Goal: Transaction & Acquisition: Purchase product/service

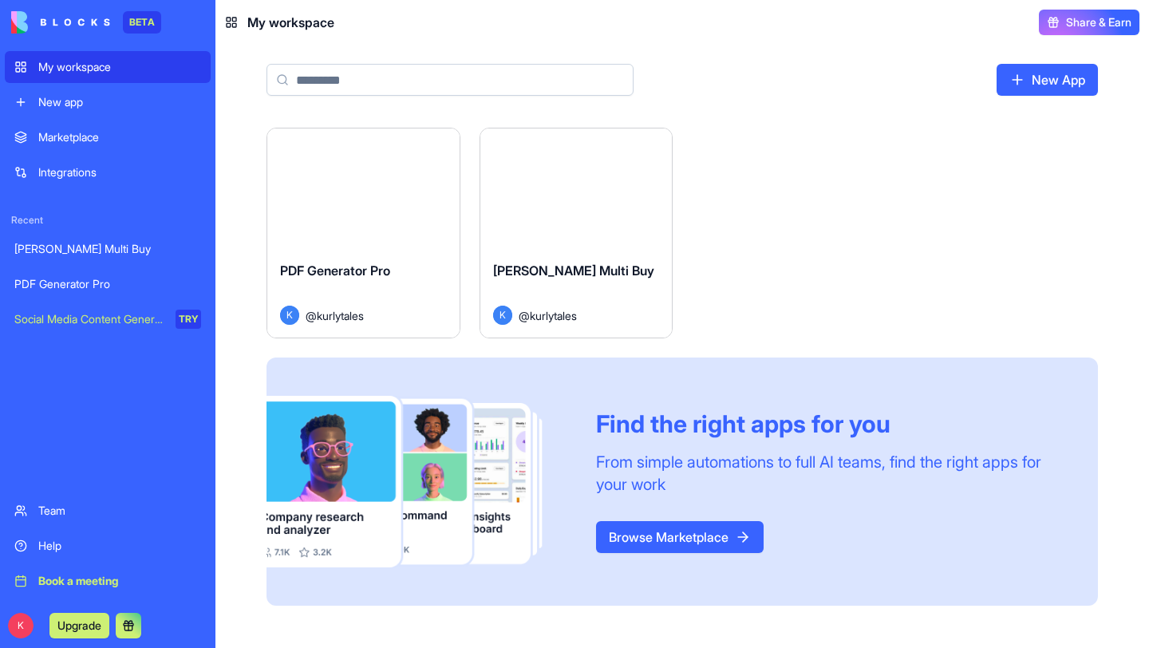
click at [575, 223] on div "Launch" at bounding box center [576, 188] width 192 height 120
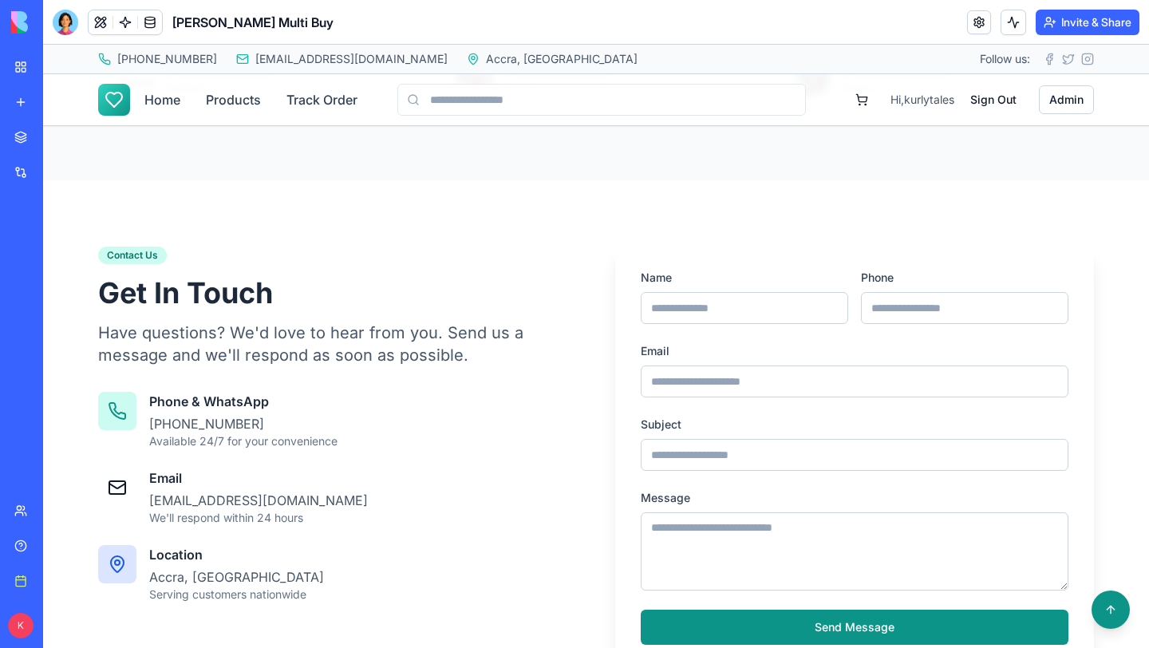
scroll to position [3330, 0]
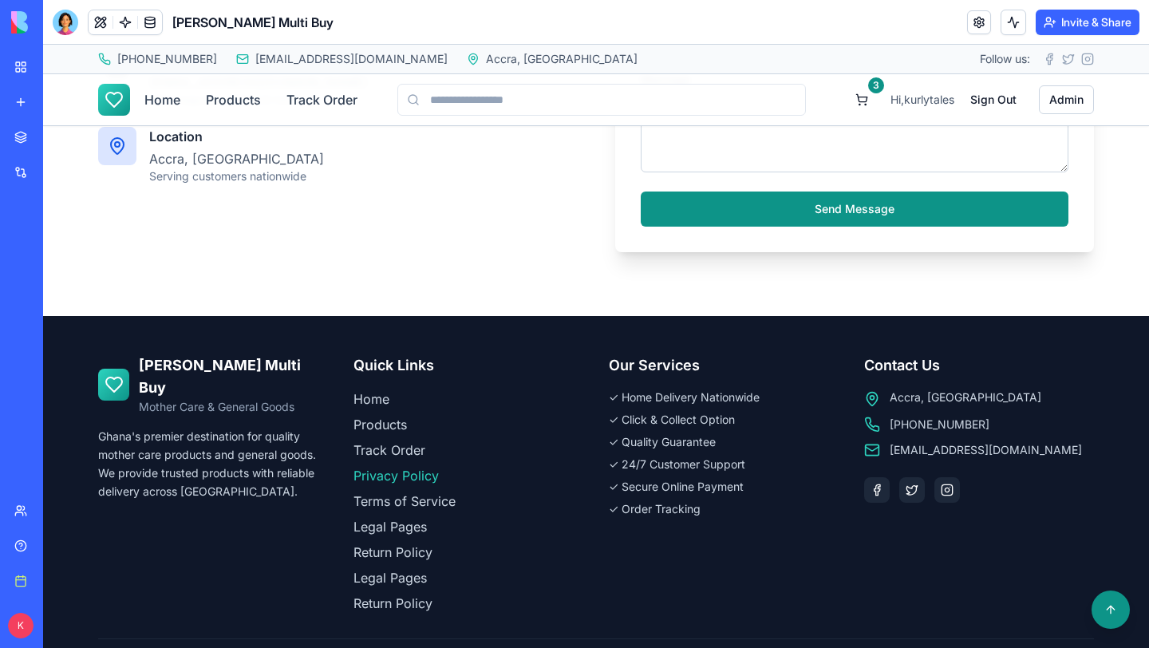
click at [374, 466] on link "Privacy Policy" at bounding box center [468, 475] width 230 height 19
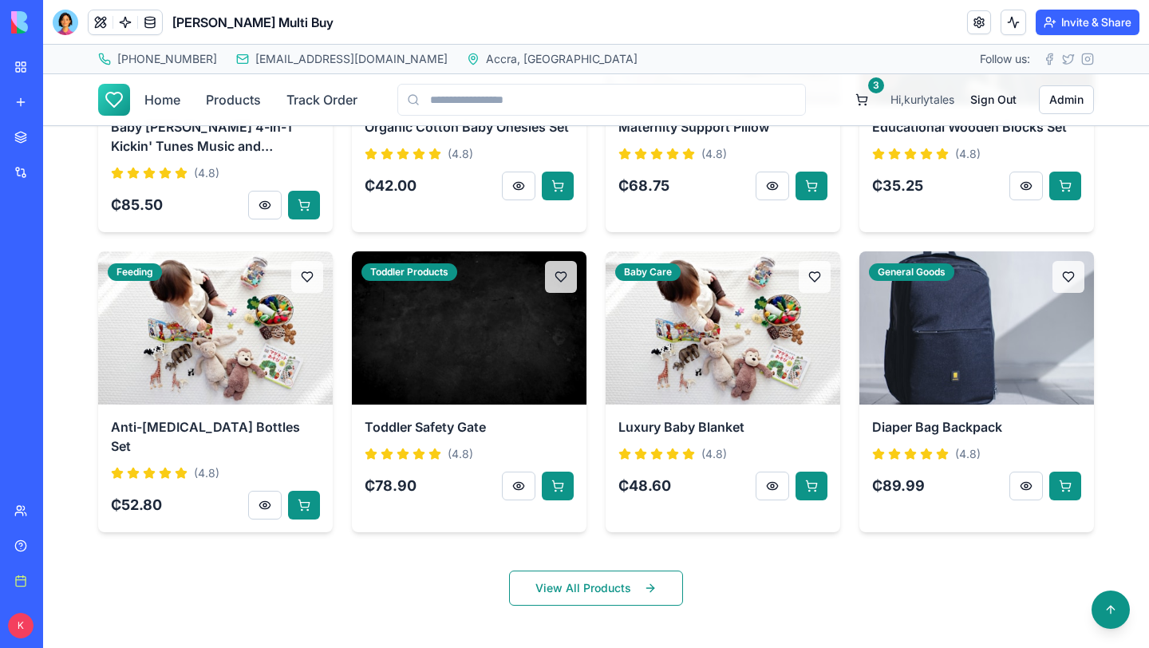
scroll to position [888, 0]
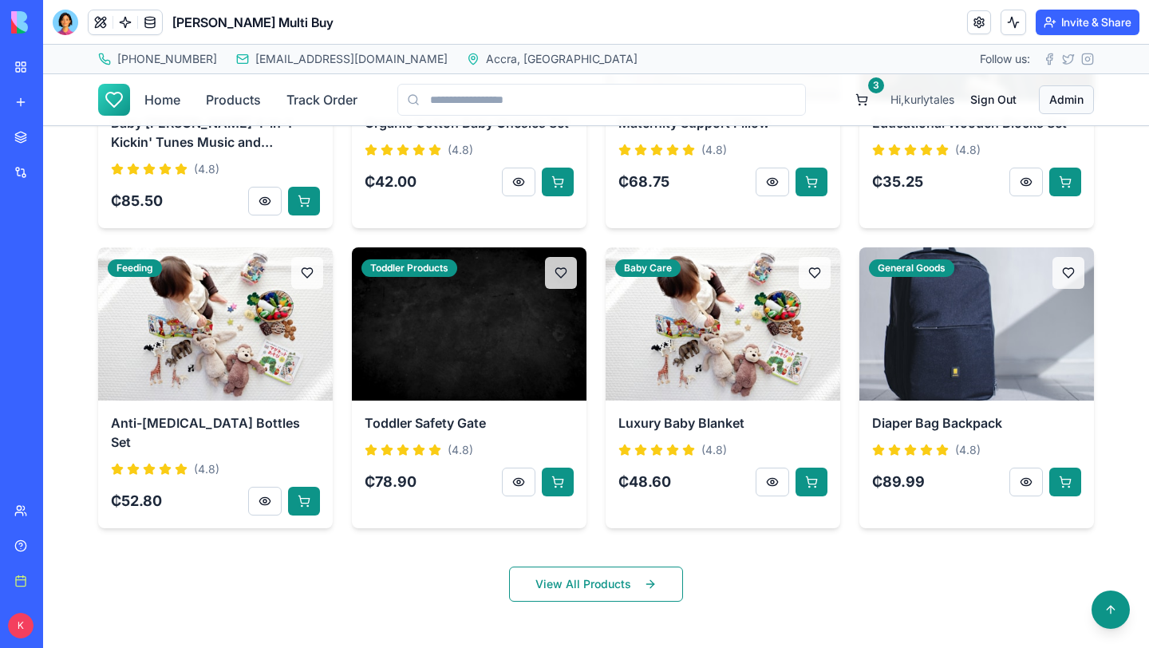
click at [1064, 89] on button "Admin" at bounding box center [1066, 99] width 55 height 29
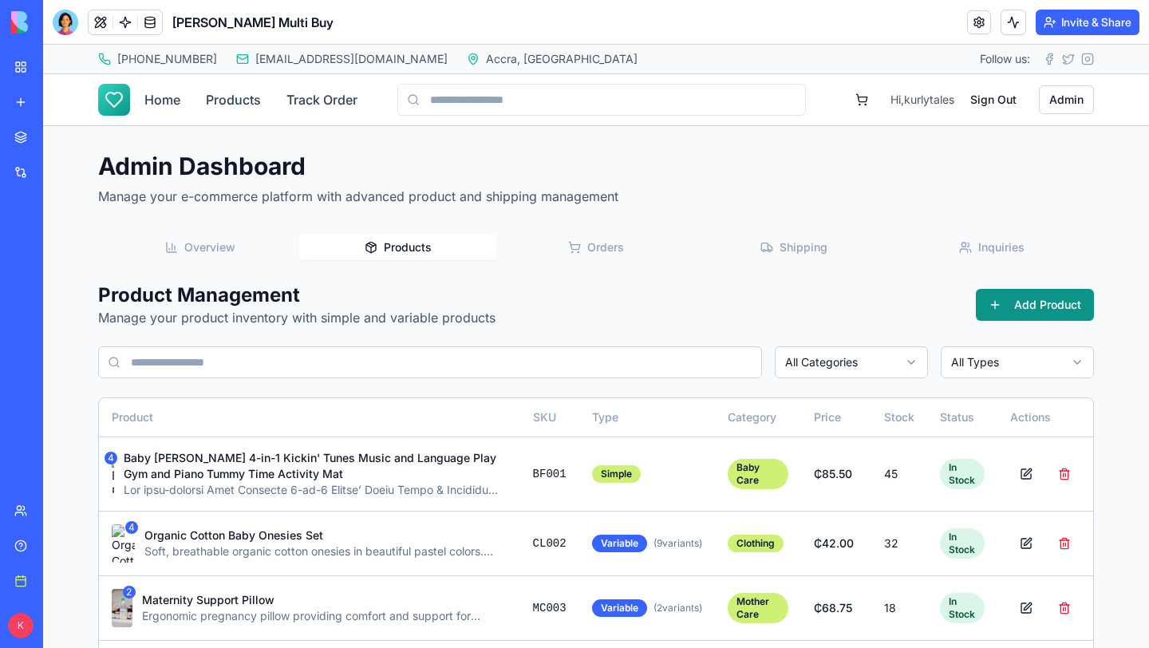
click at [396, 254] on span "Products" at bounding box center [408, 247] width 48 height 16
click at [257, 243] on button "Overview" at bounding box center [200, 248] width 198 height 26
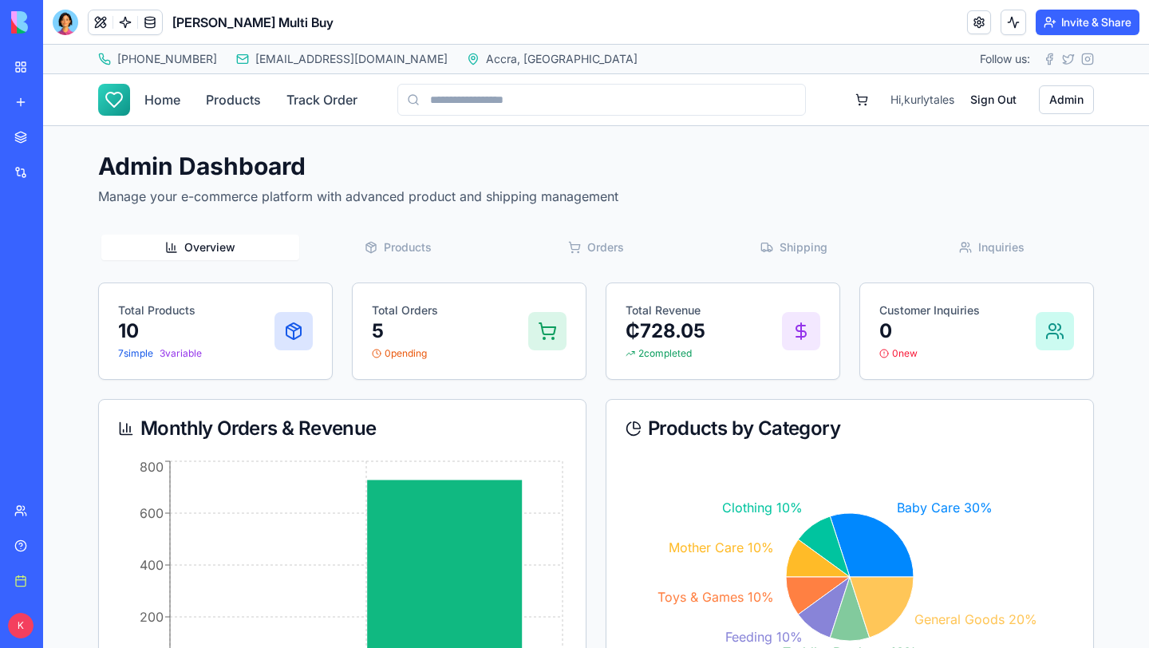
click at [434, 240] on button "Products" at bounding box center [398, 248] width 198 height 26
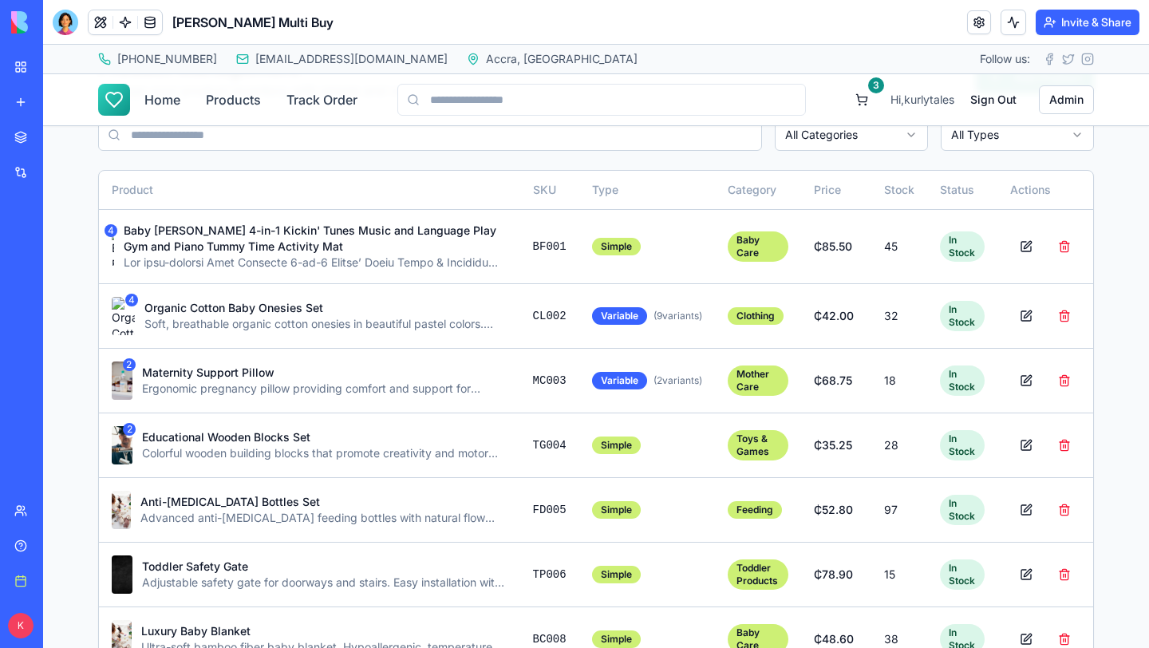
scroll to position [228, 0]
click at [1027, 248] on button at bounding box center [1026, 245] width 32 height 29
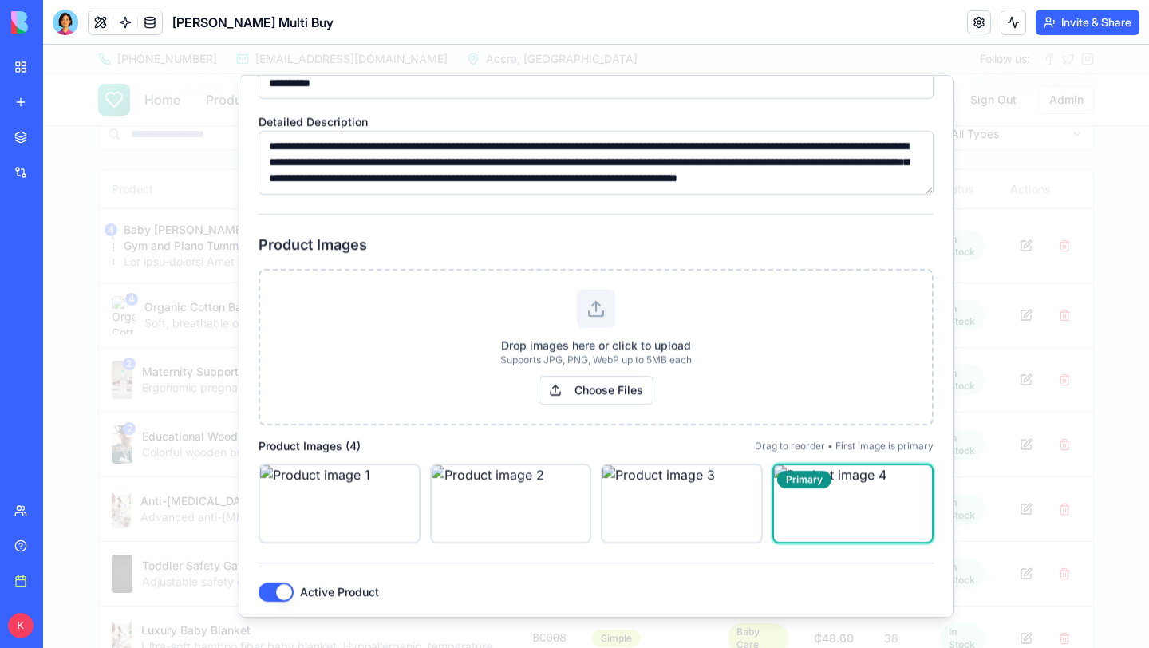
scroll to position [532, 0]
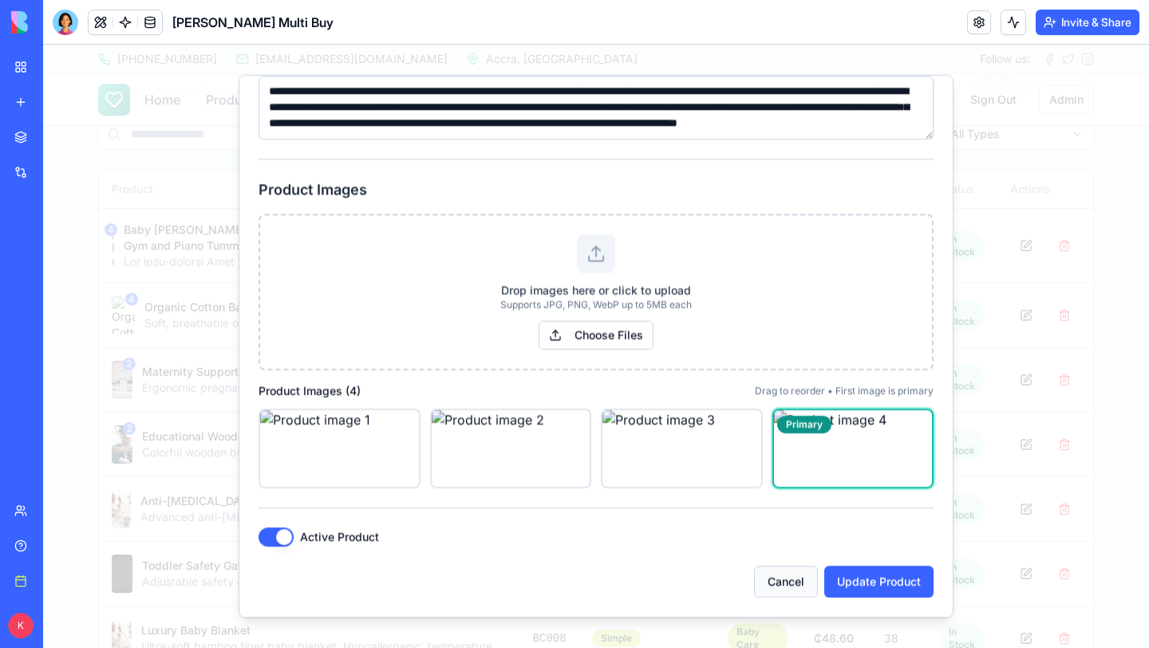
click at [783, 589] on button "Cancel" at bounding box center [786, 582] width 64 height 32
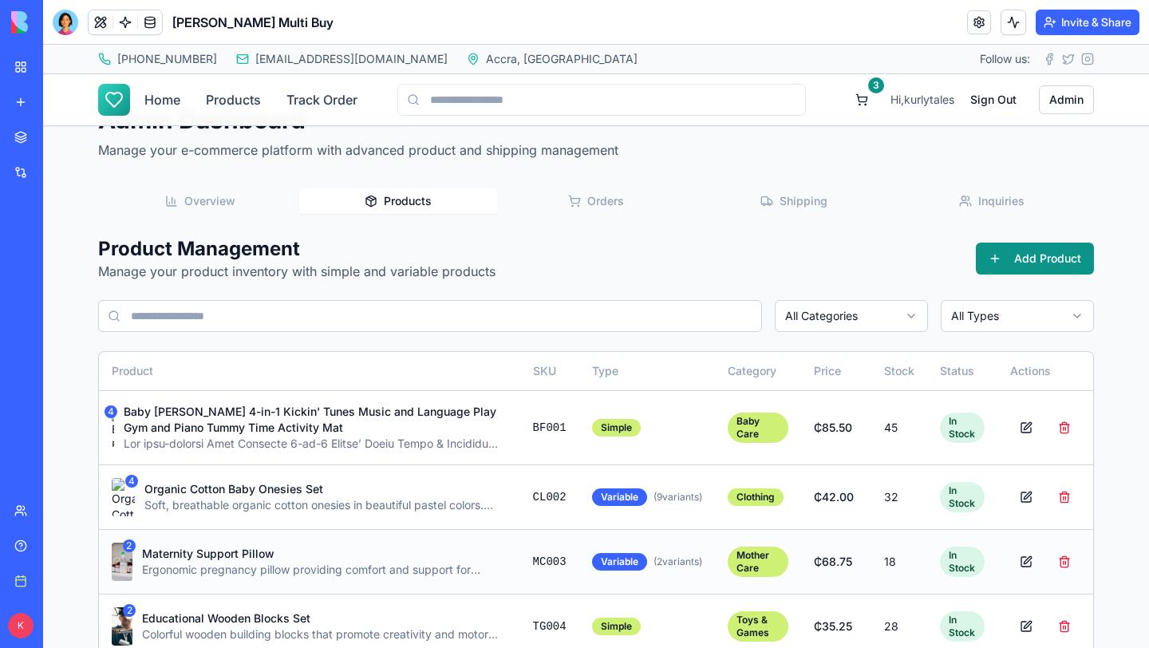
scroll to position [0, 0]
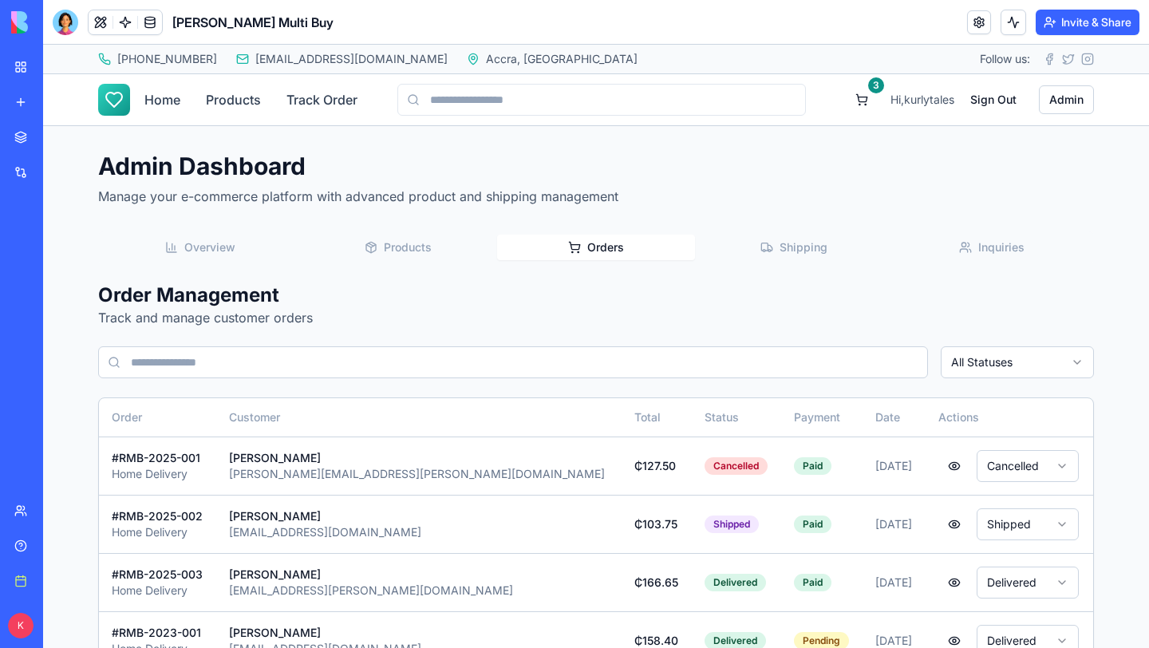
click at [607, 243] on span "Orders" at bounding box center [605, 247] width 37 height 16
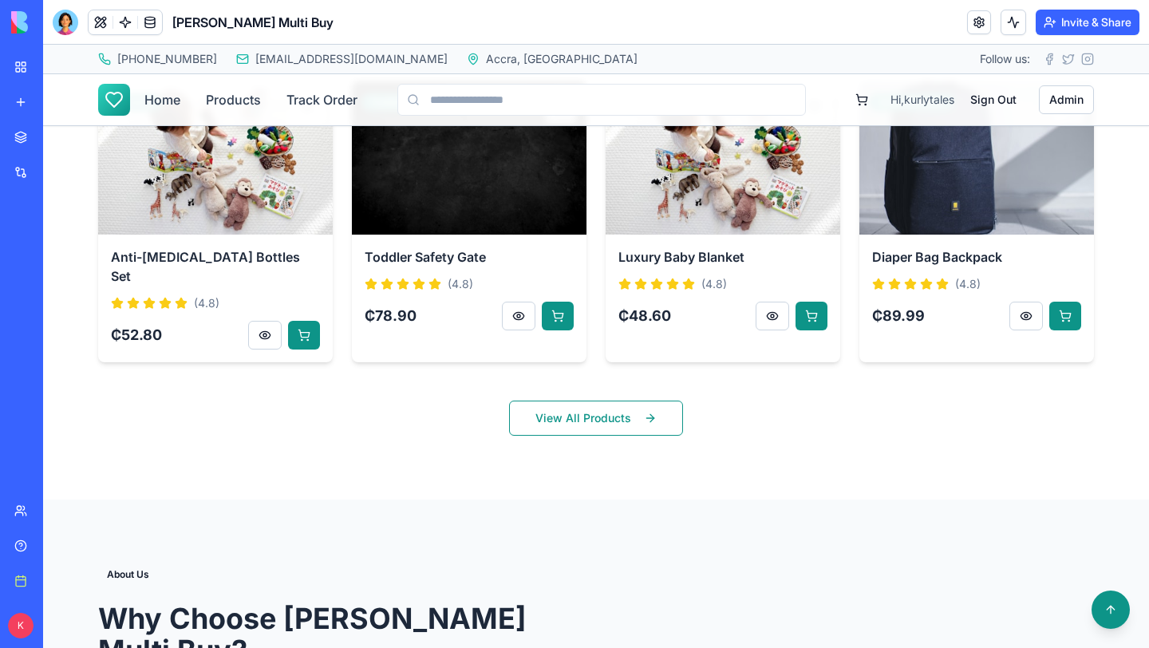
scroll to position [1062, 0]
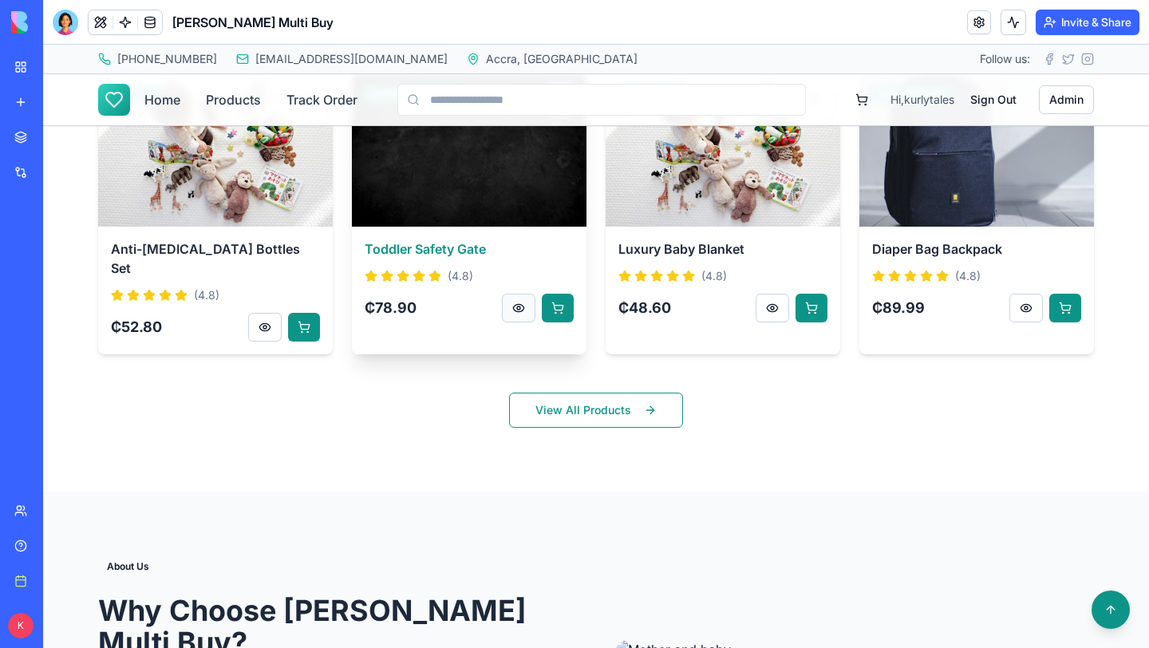
click at [524, 310] on button "button" at bounding box center [519, 308] width 34 height 29
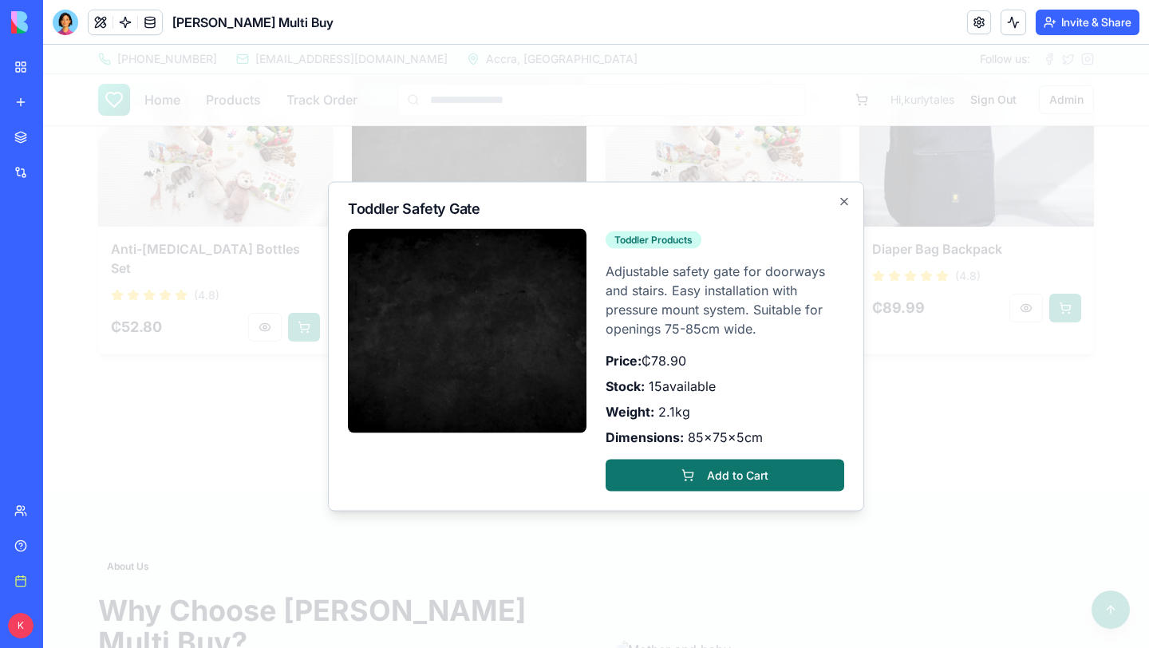
click at [720, 472] on button "Add to Cart" at bounding box center [724, 475] width 239 height 32
click at [842, 202] on icon "button" at bounding box center [844, 201] width 13 height 13
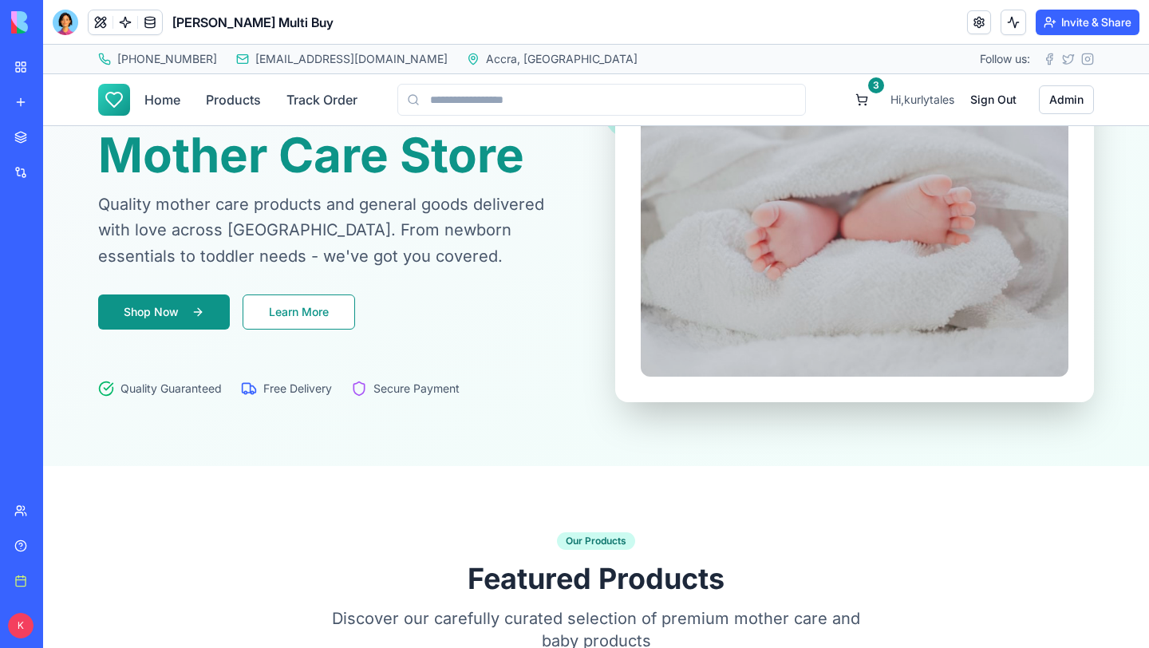
scroll to position [0, 0]
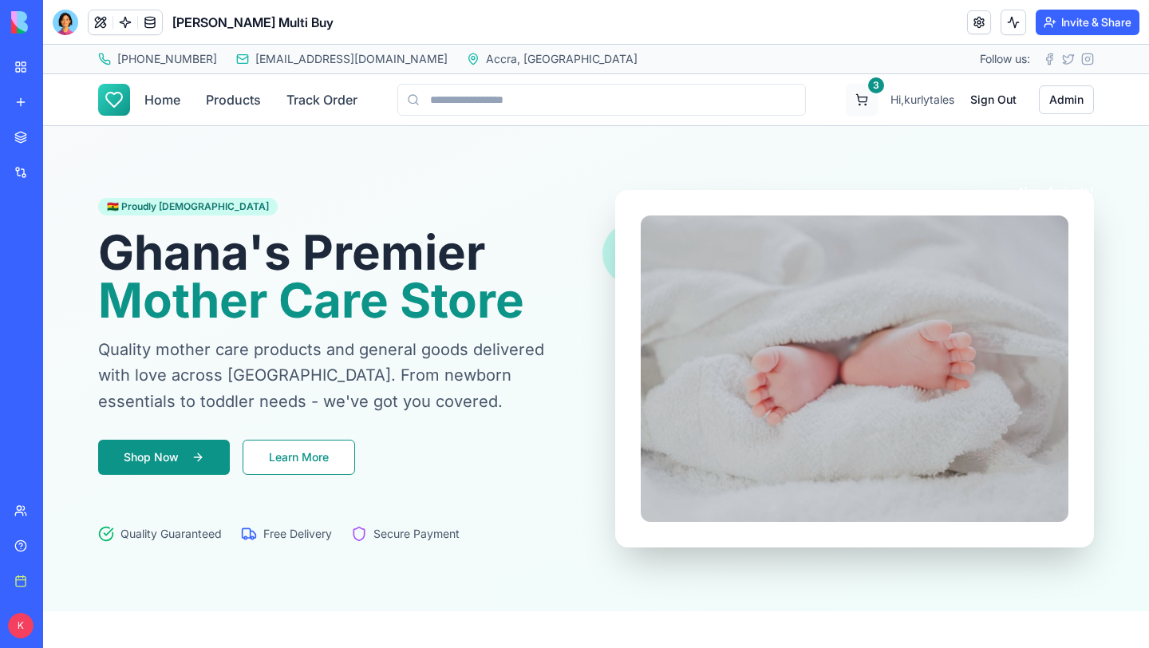
click at [856, 93] on button "3" at bounding box center [862, 100] width 32 height 32
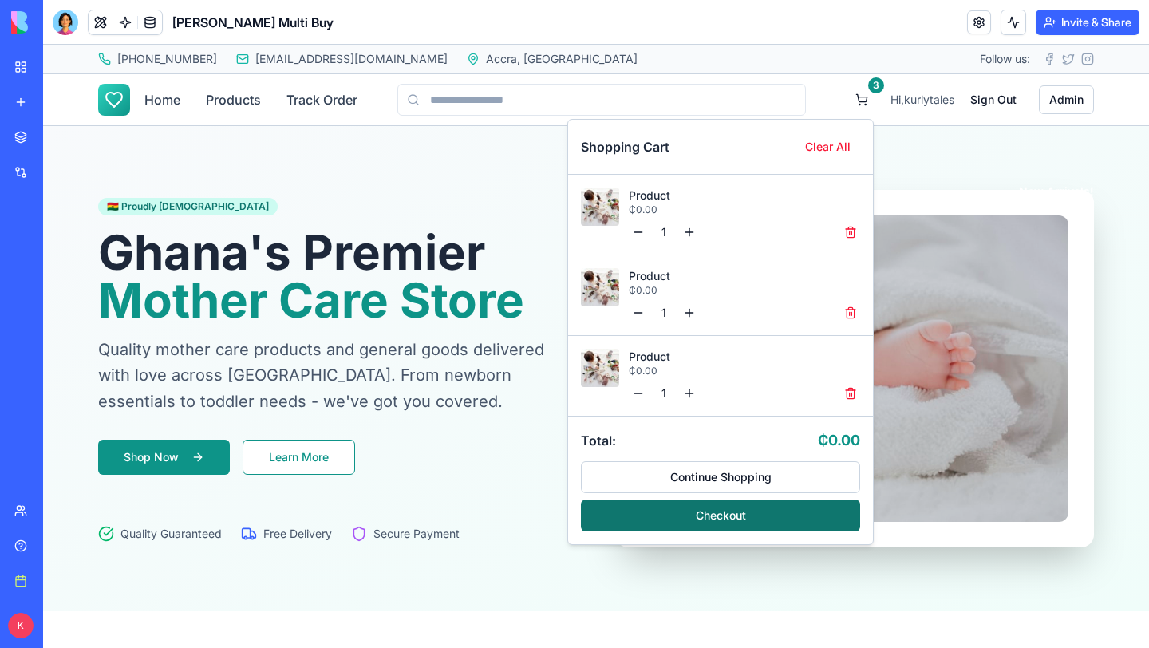
click at [728, 519] on button "Checkout" at bounding box center [720, 515] width 279 height 32
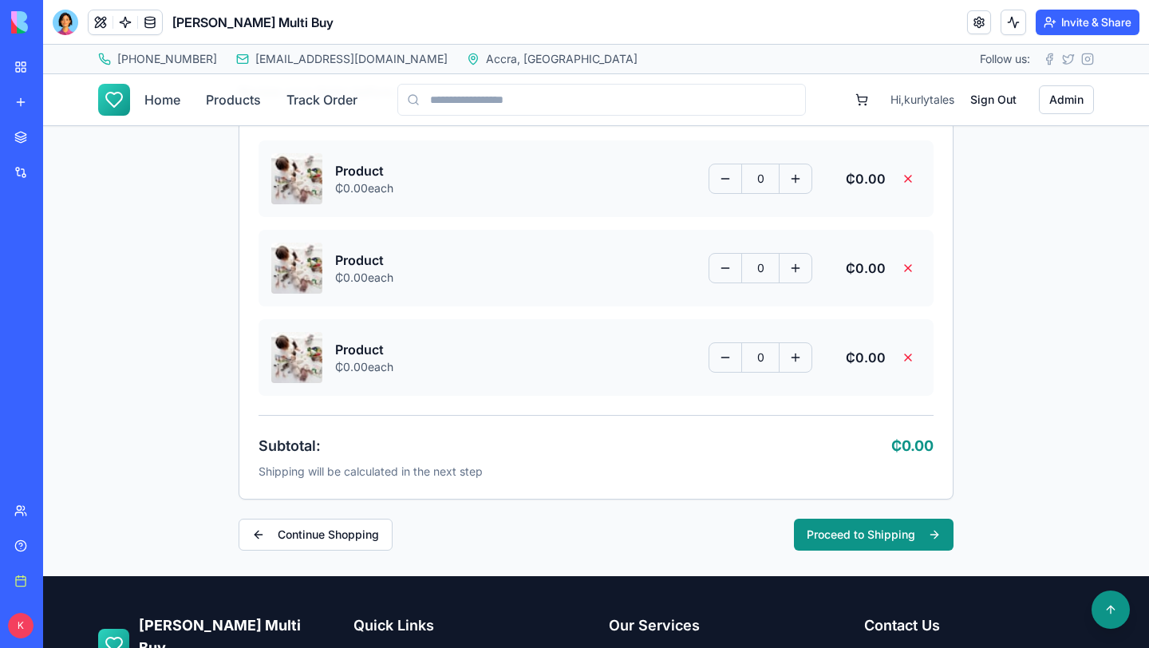
scroll to position [275, 0]
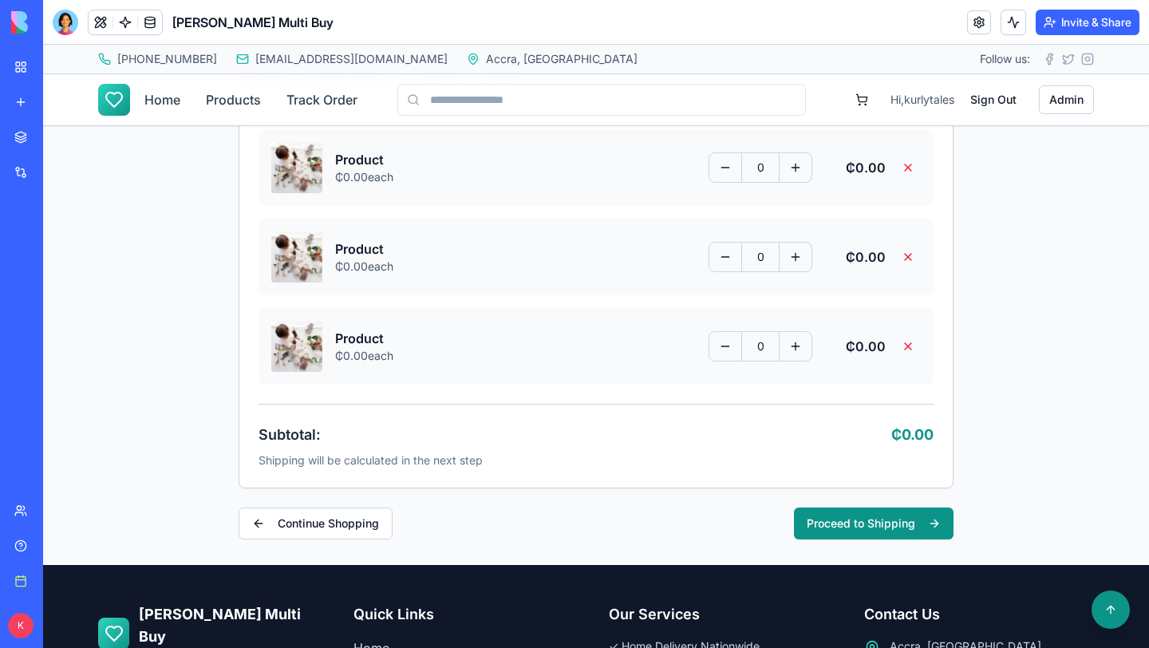
click at [798, 170] on button at bounding box center [795, 168] width 32 height 26
click at [906, 166] on button at bounding box center [908, 167] width 26 height 29
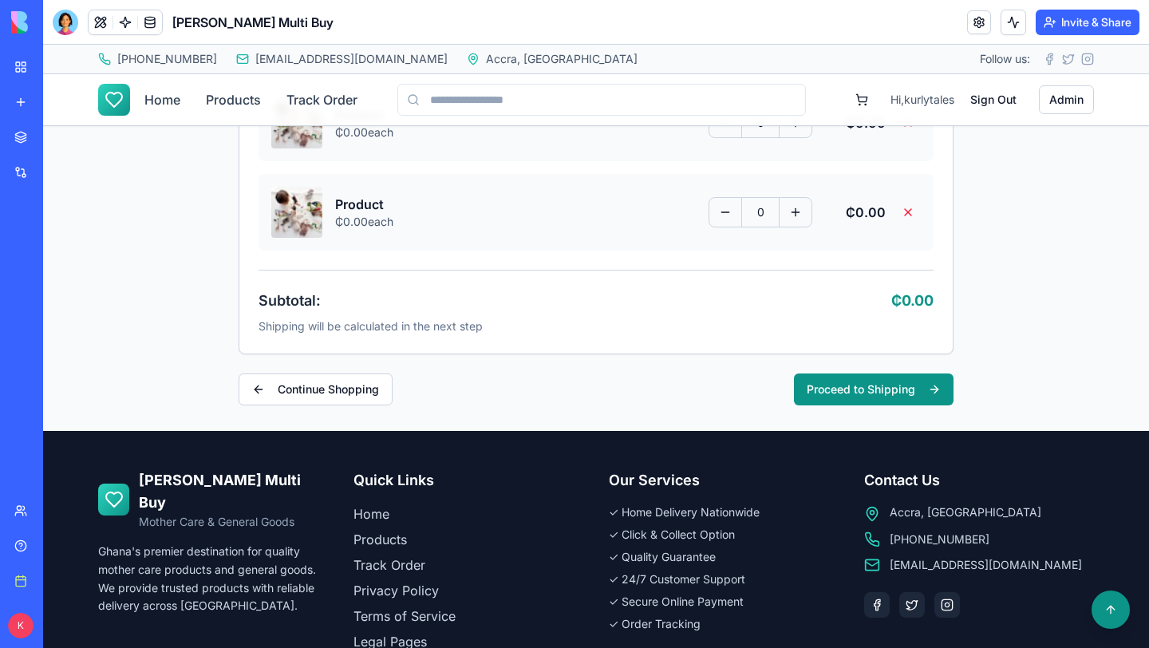
scroll to position [598, 0]
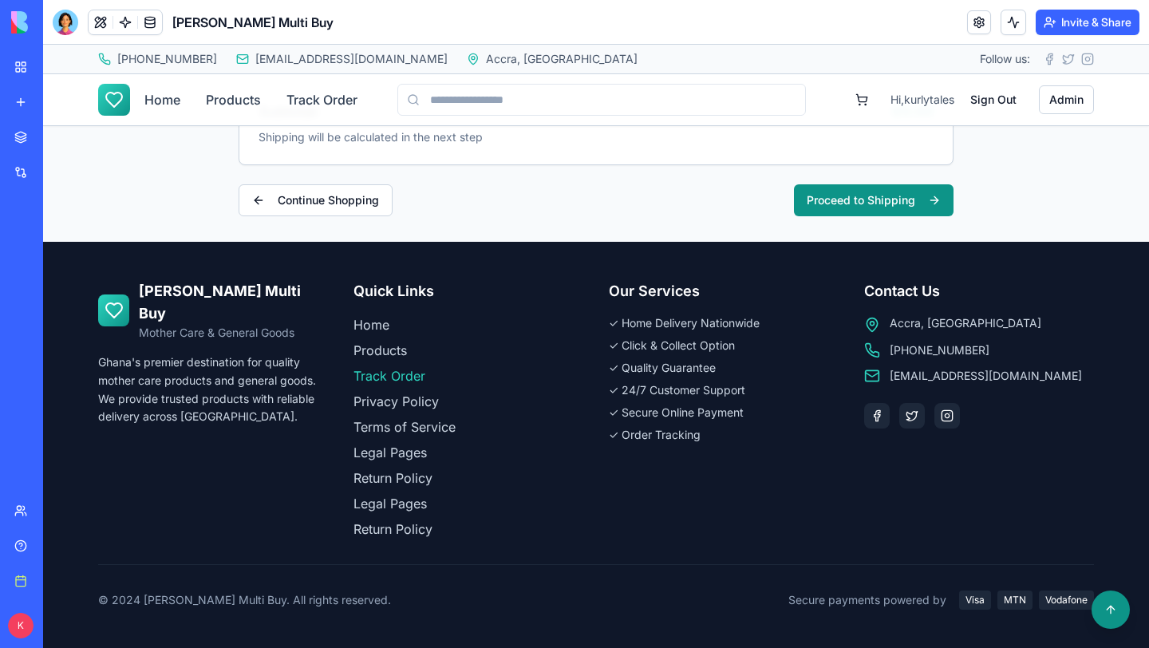
click at [401, 378] on link "Track Order" at bounding box center [468, 375] width 230 height 19
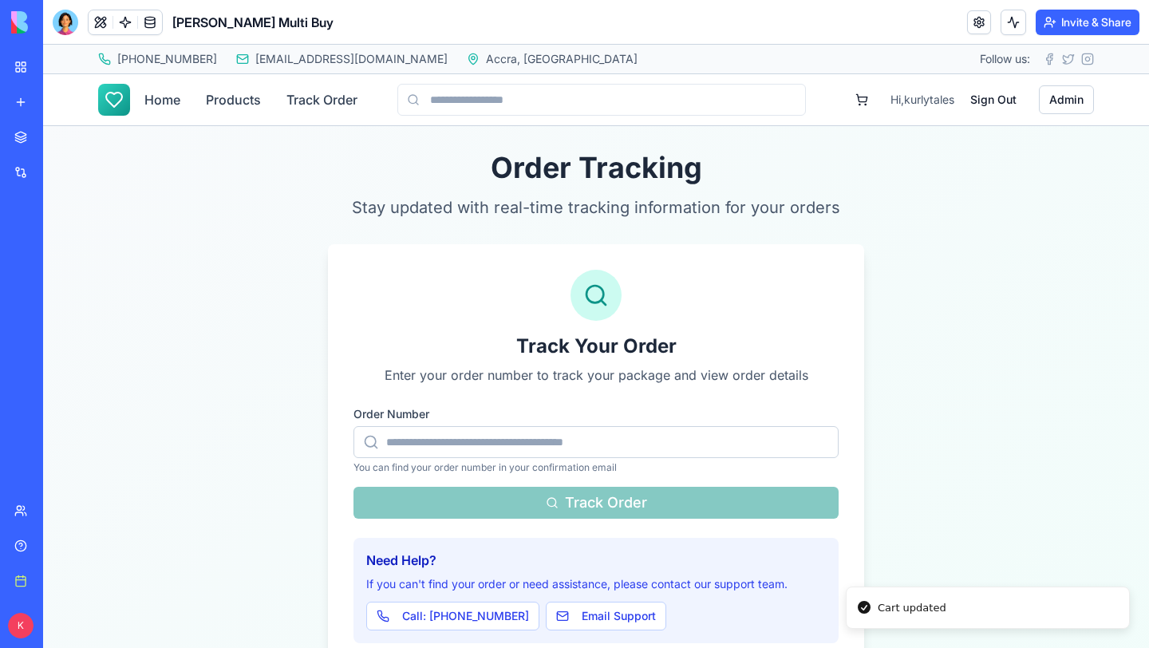
click at [438, 441] on input "Order Number" at bounding box center [595, 442] width 485 height 32
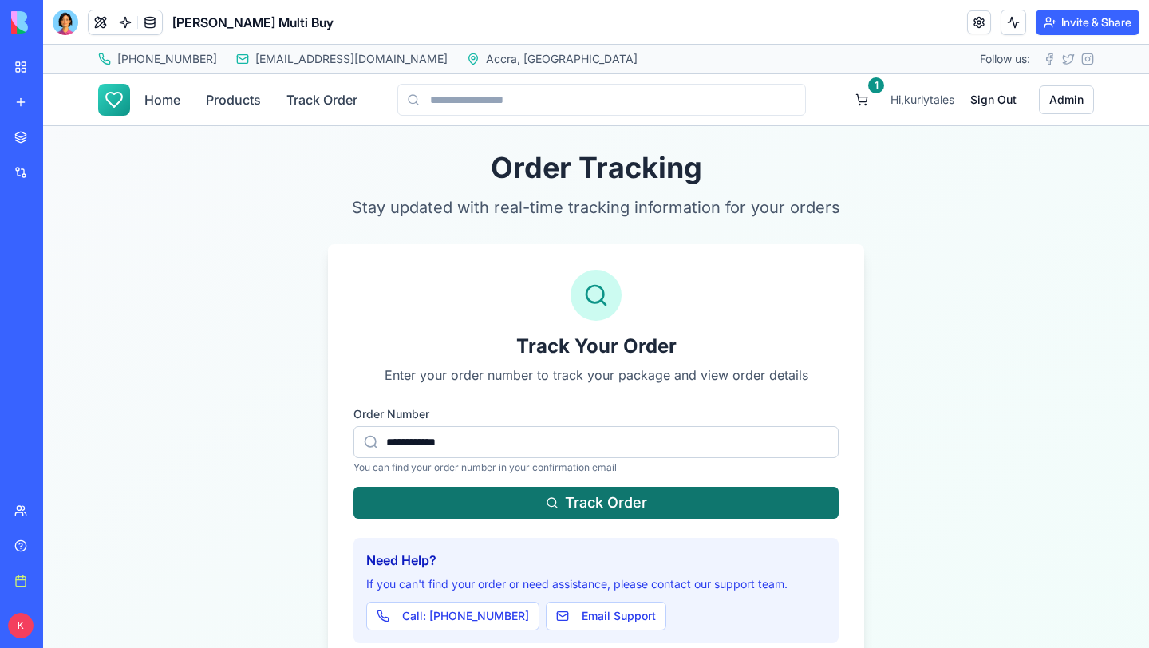
type input "**********"
click at [511, 489] on button "Track Order" at bounding box center [595, 503] width 485 height 32
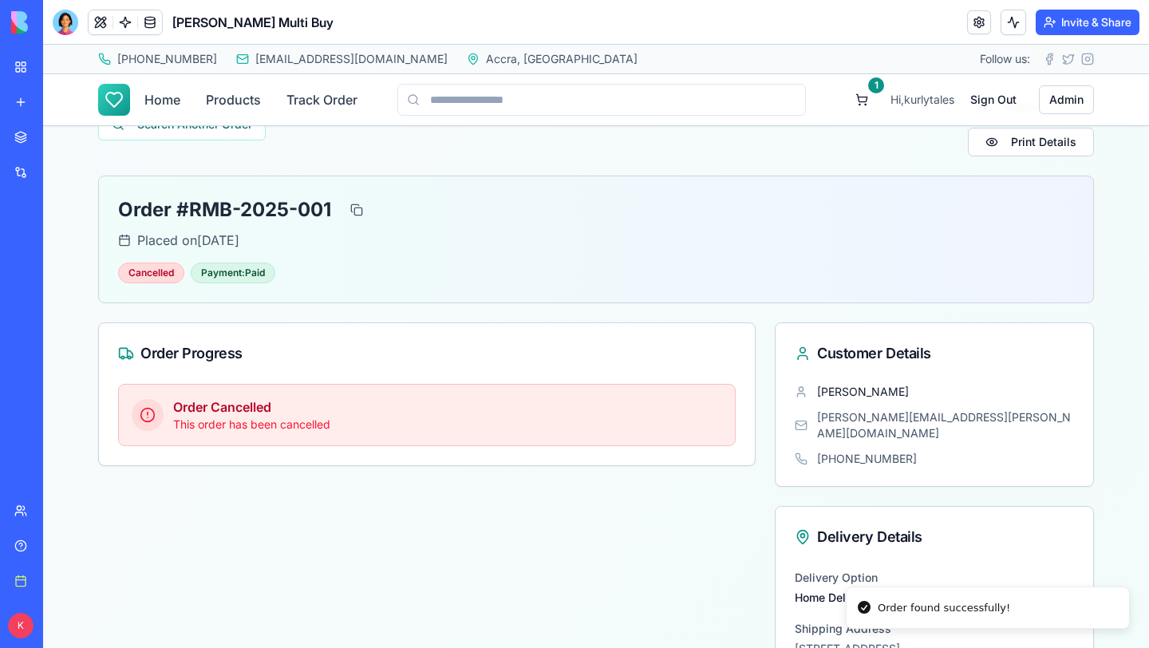
scroll to position [126, 0]
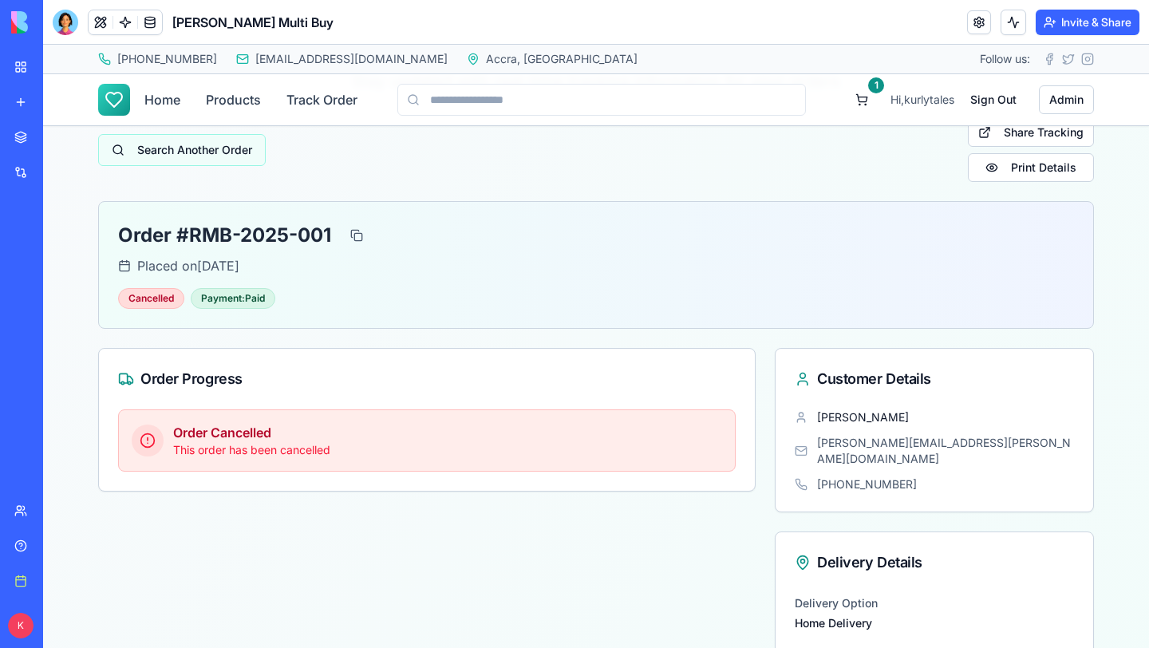
click at [194, 149] on button "Search Another Order" at bounding box center [182, 150] width 168 height 32
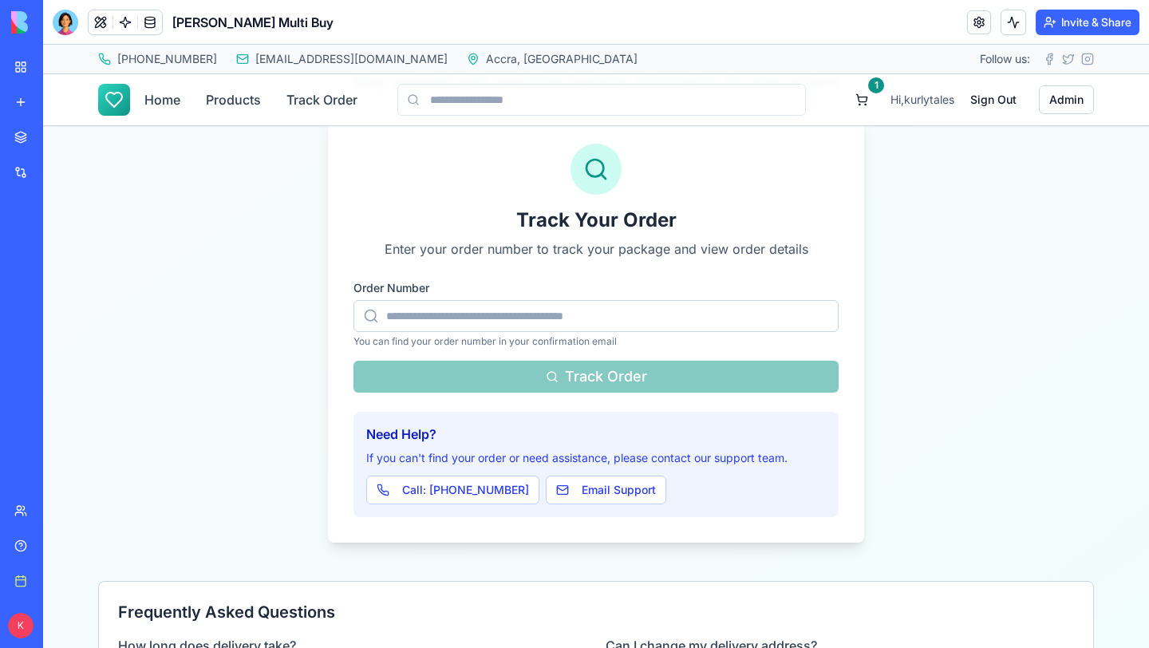
click at [538, 321] on input "Order Number" at bounding box center [595, 316] width 485 height 32
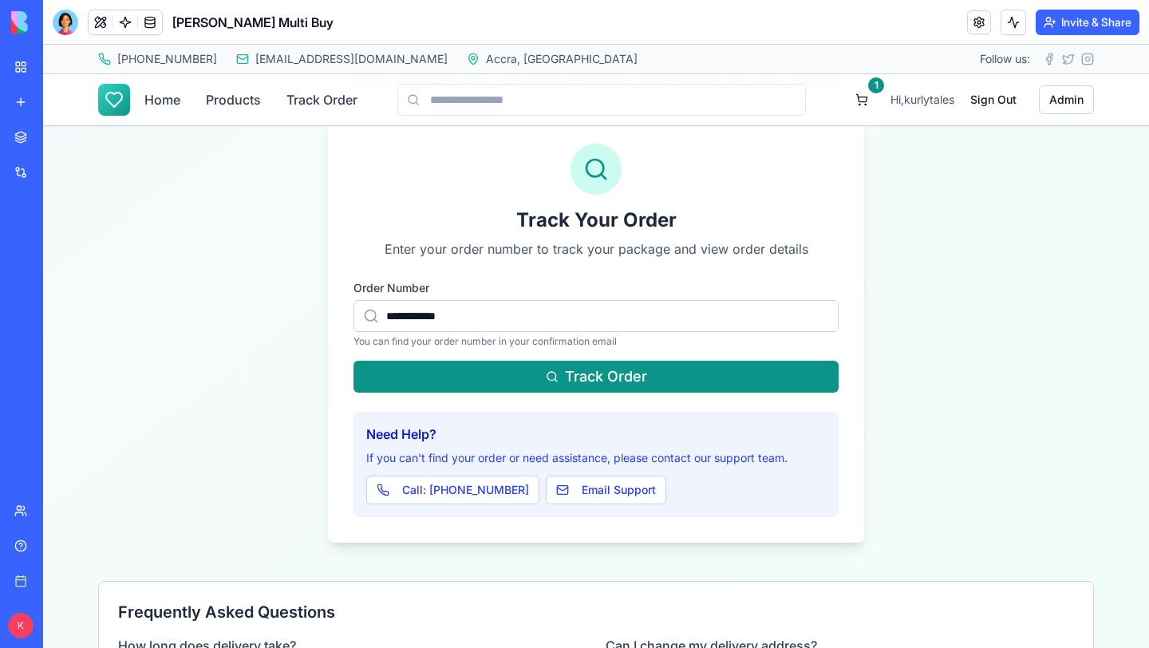
type input "**********"
click at [353, 361] on button "Track Order" at bounding box center [595, 377] width 485 height 32
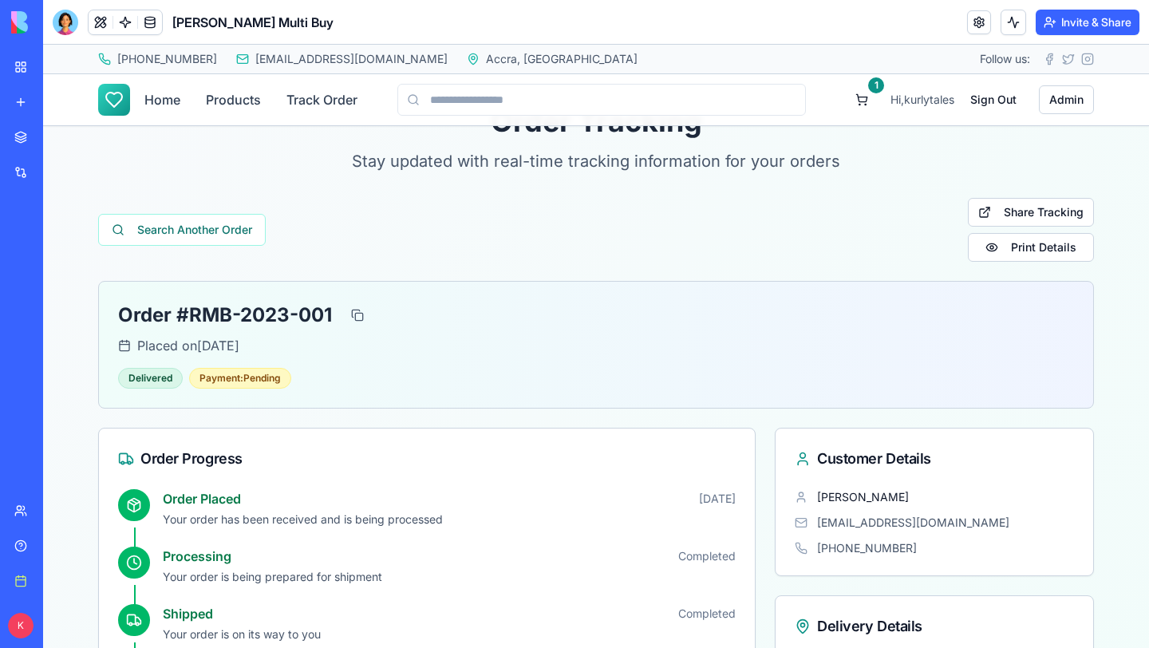
scroll to position [0, 0]
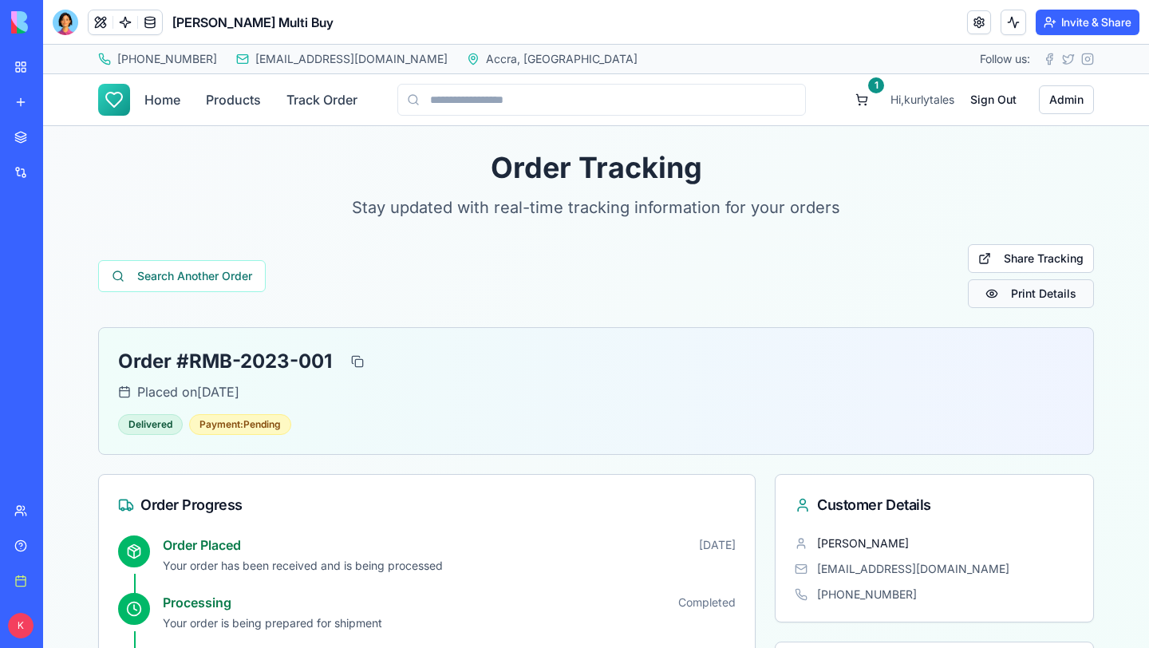
click at [1039, 302] on button "Print Details" at bounding box center [1031, 293] width 126 height 29
click at [1002, 252] on button "Share Tracking" at bounding box center [1031, 258] width 126 height 29
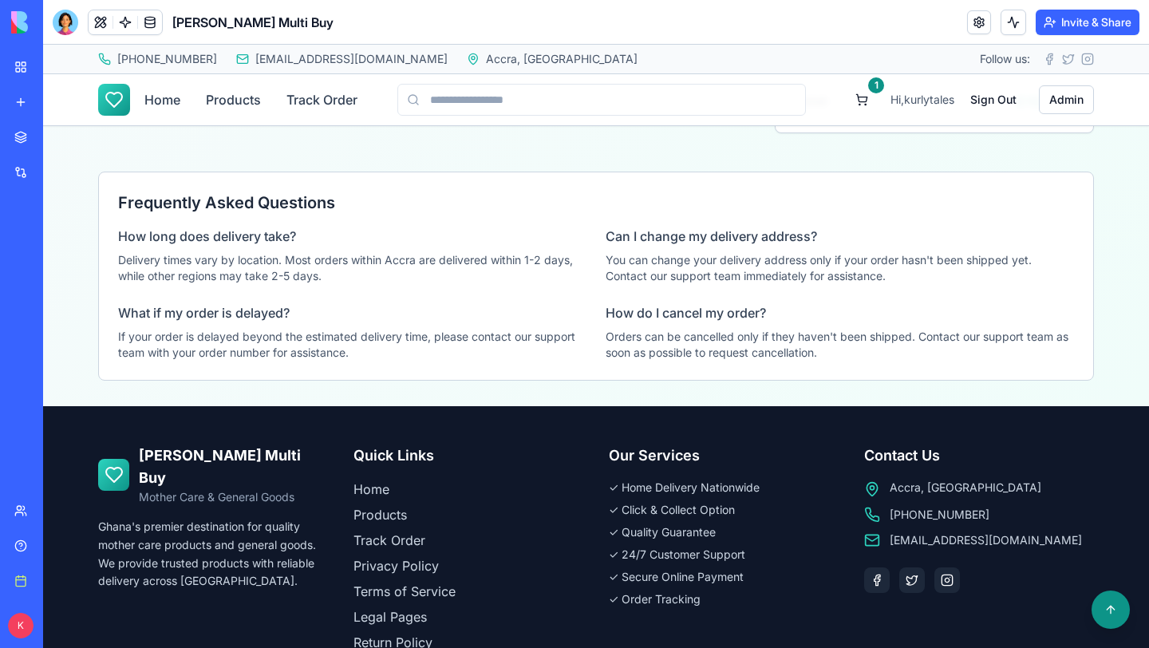
scroll to position [935, 0]
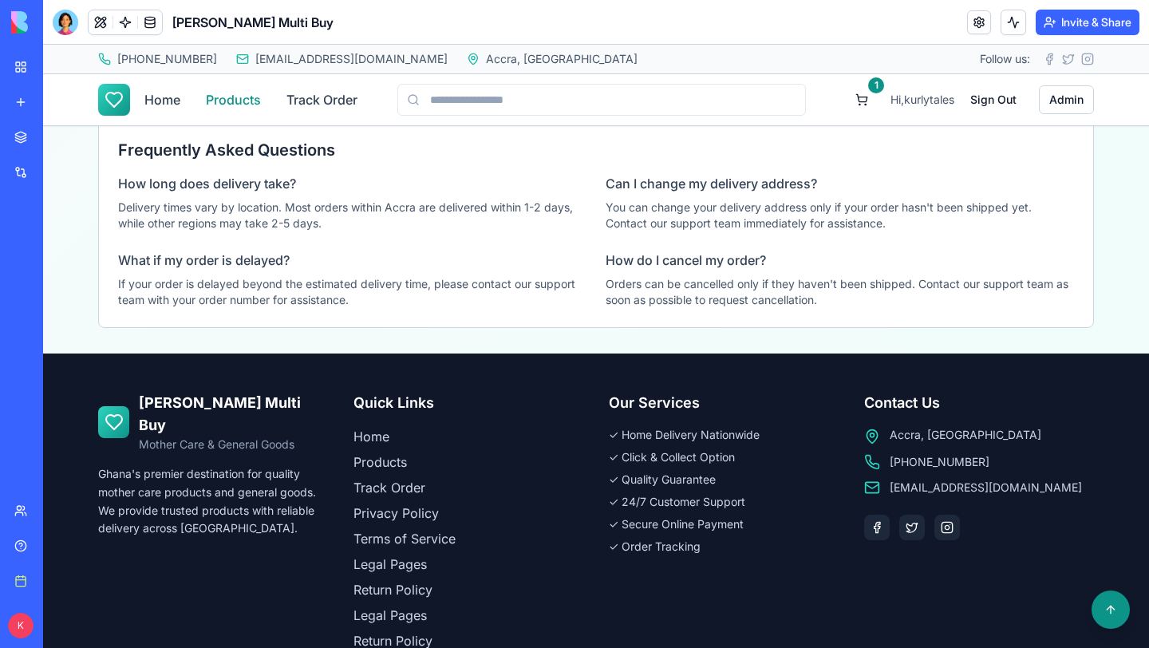
click at [241, 105] on link "Products" at bounding box center [233, 100] width 55 height 32
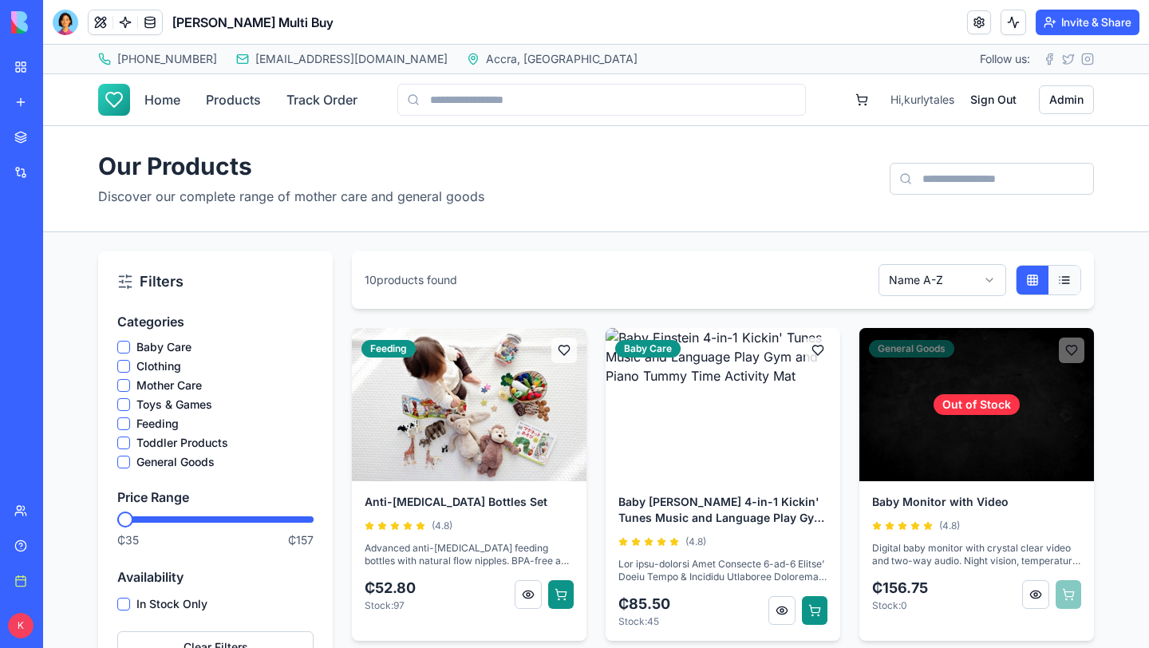
click at [1057, 285] on button at bounding box center [1064, 280] width 32 height 29
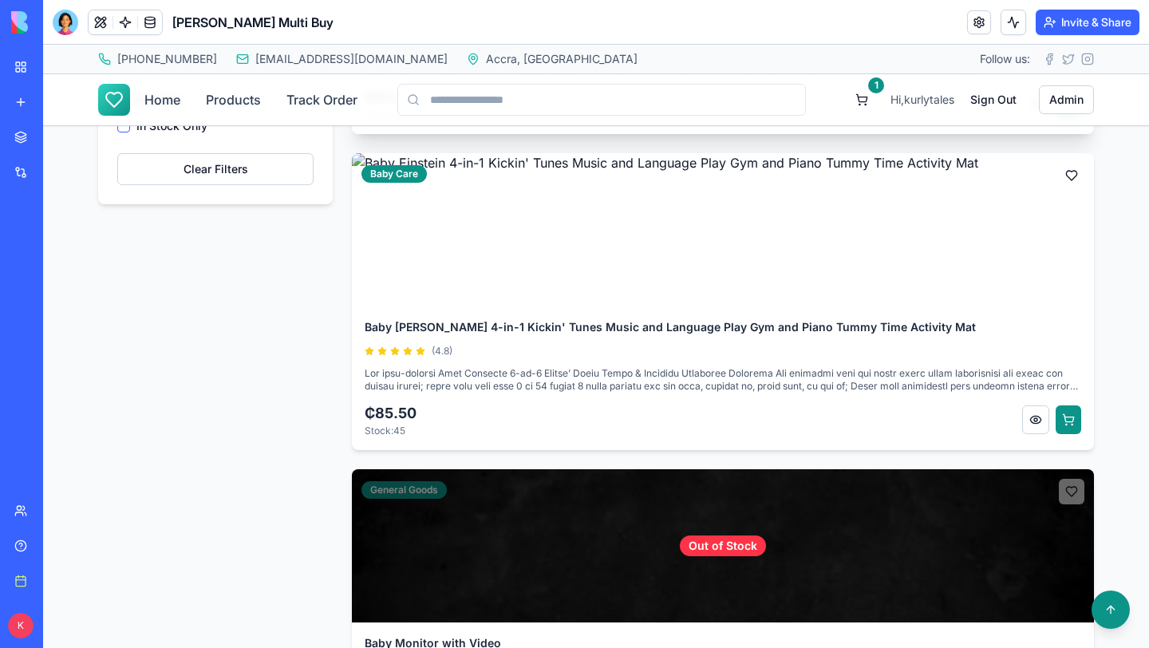
scroll to position [426, 0]
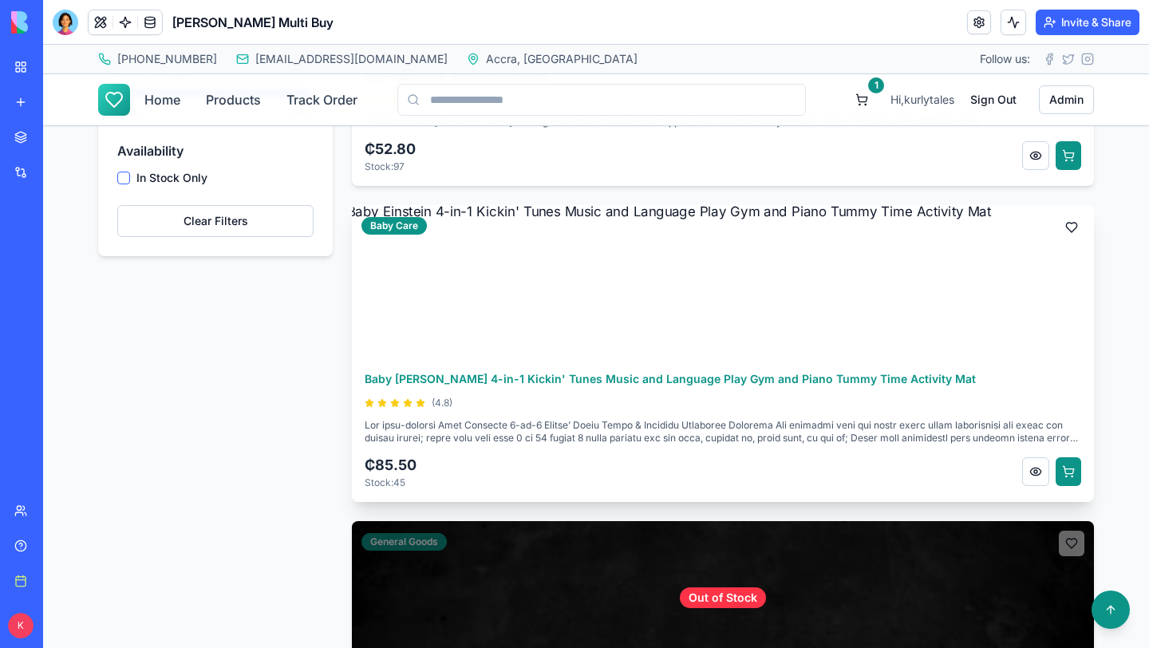
click at [1033, 451] on div "Baby [PERSON_NAME] 4-in-1 Kickin' Tunes Music and Language Play Gym and Piano T…" at bounding box center [723, 430] width 742 height 144
click at [1035, 466] on button at bounding box center [1035, 471] width 27 height 29
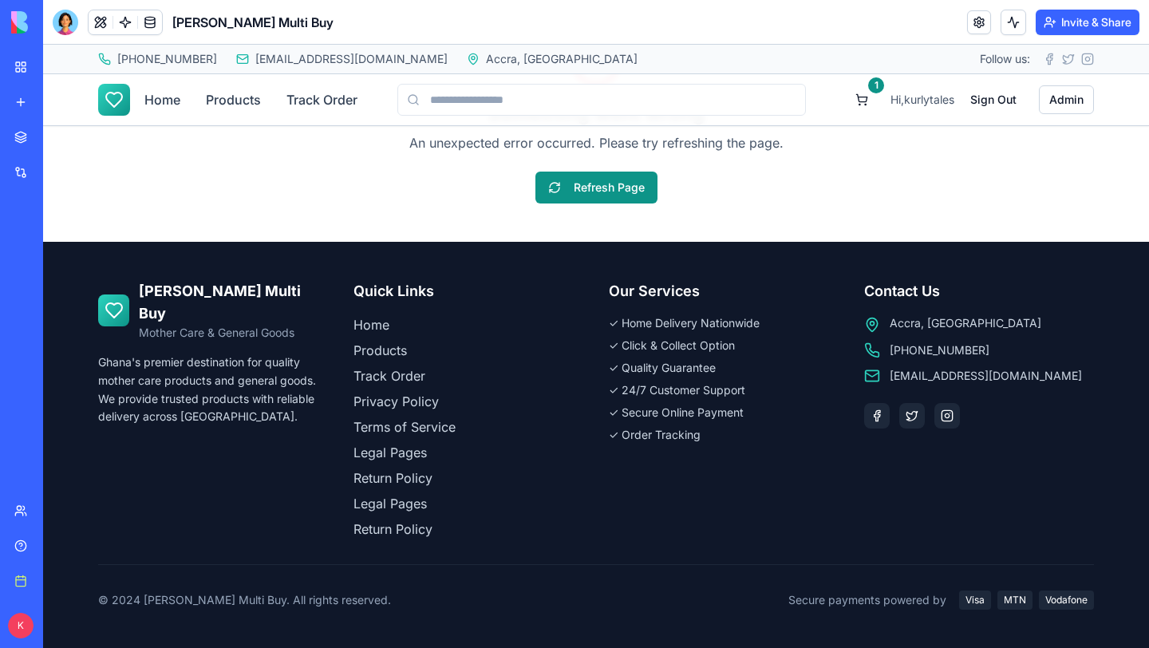
scroll to position [0, 0]
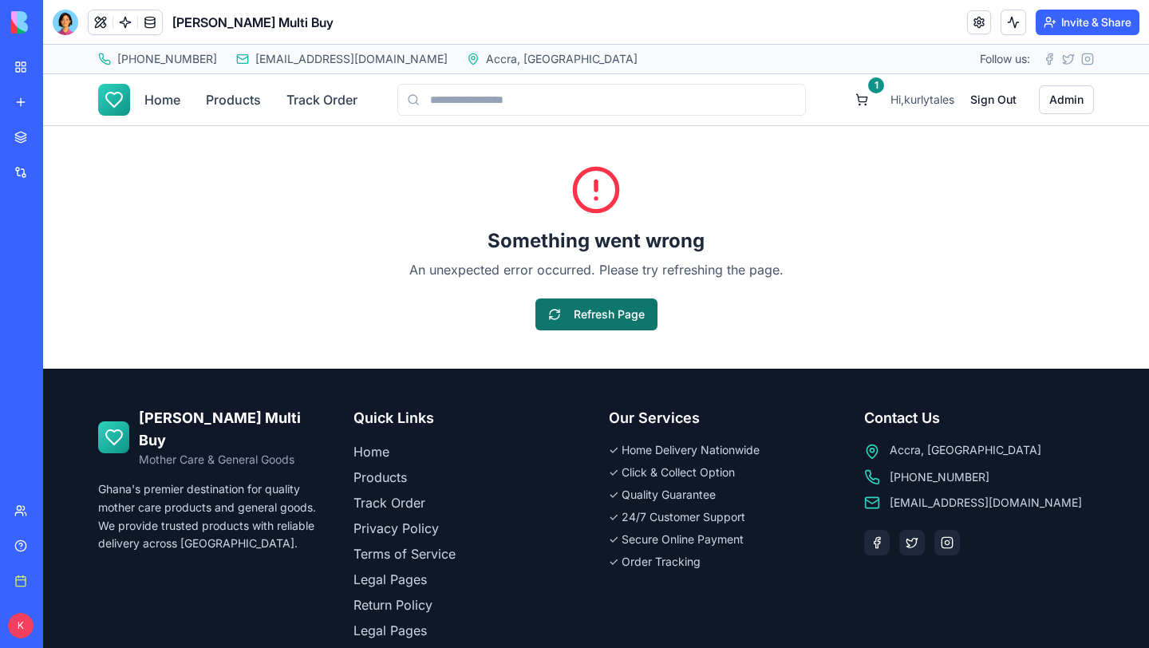
click at [597, 320] on button "Refresh Page" at bounding box center [596, 314] width 122 height 32
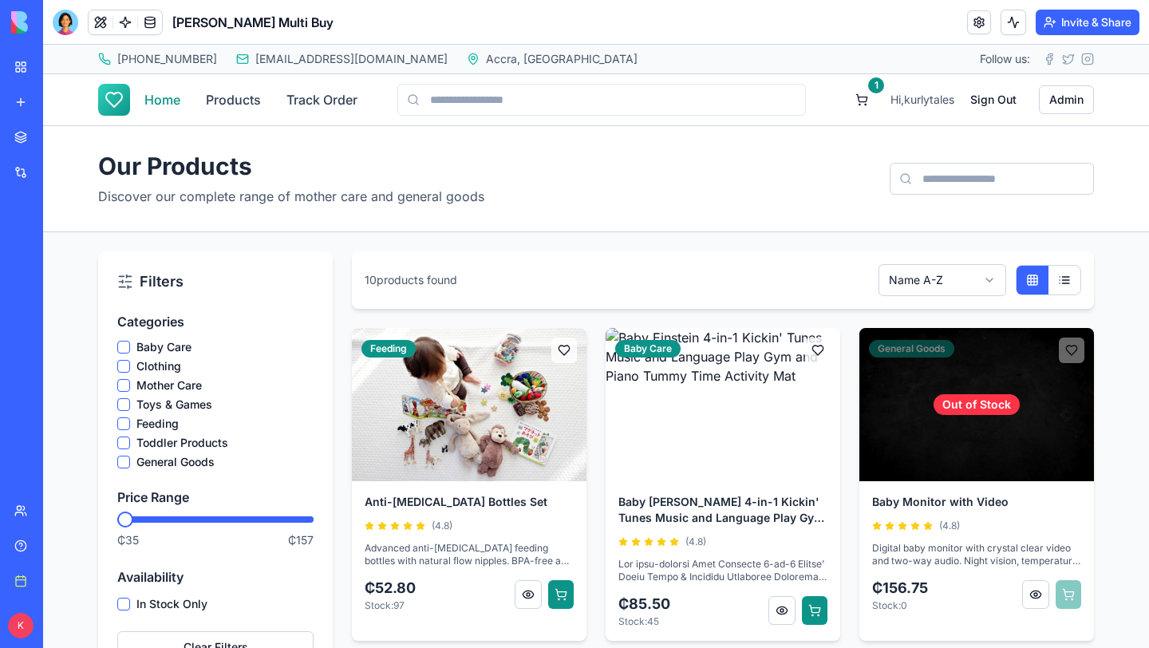
click at [162, 105] on link "Home" at bounding box center [162, 100] width 36 height 32
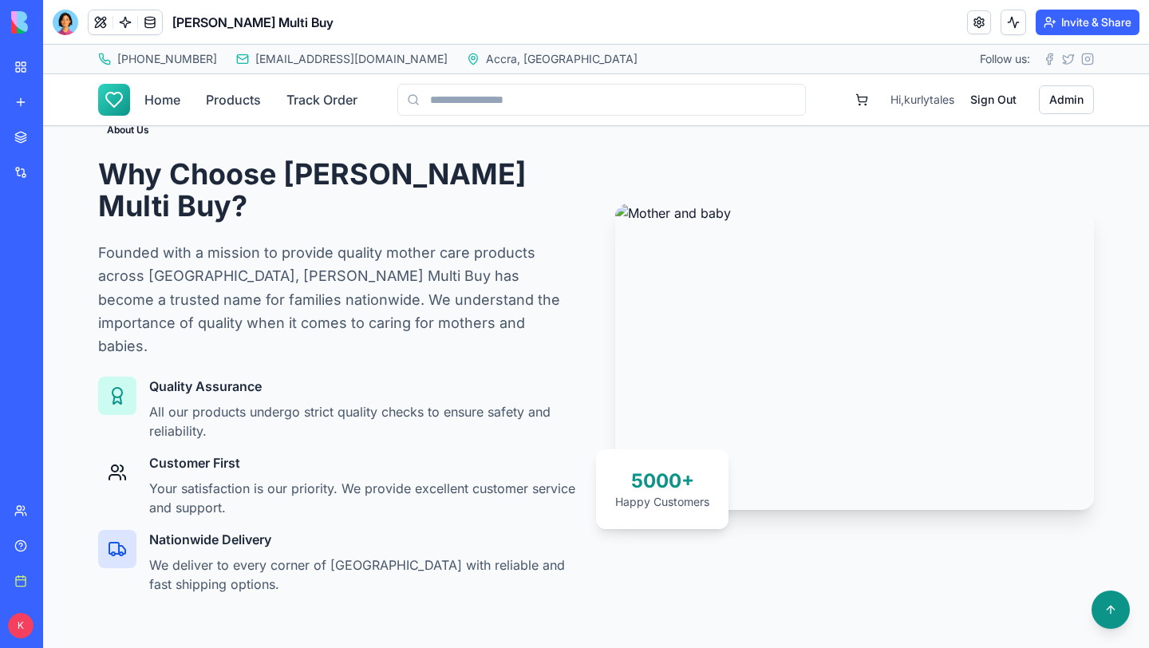
scroll to position [1499, 0]
